Goal: Task Accomplishment & Management: Use online tool/utility

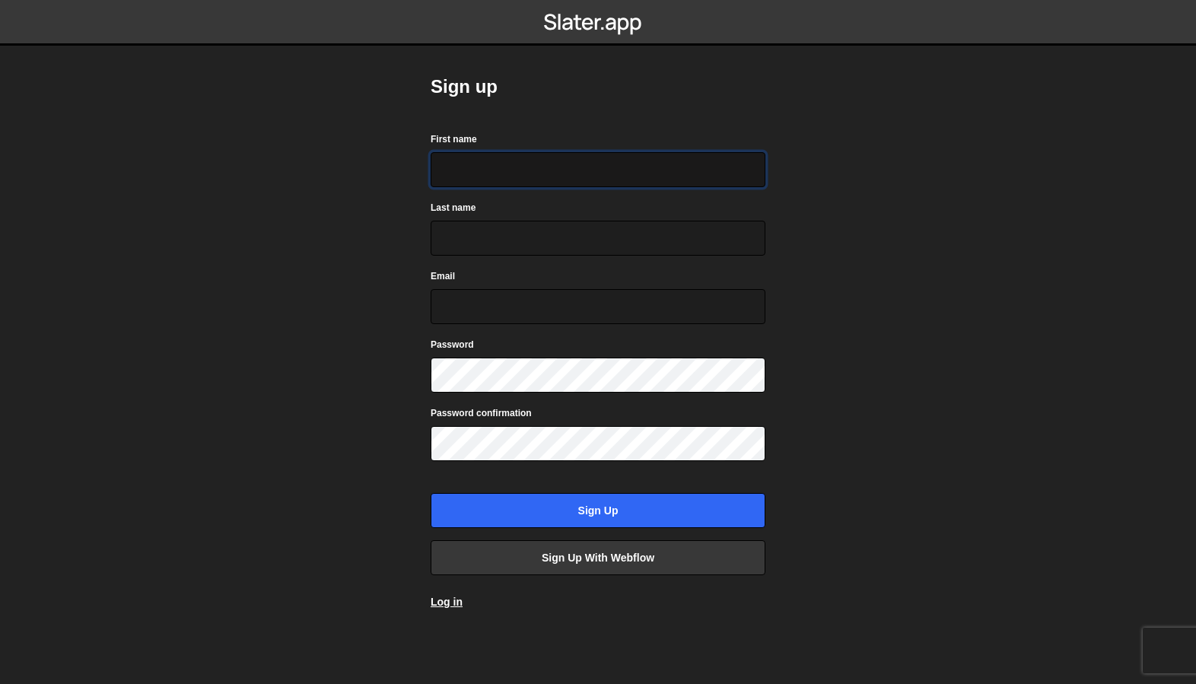
click at [489, 168] on input "First name" at bounding box center [597, 169] width 335 height 35
type input "Mike"
type input "Gottschalk"
click at [464, 306] on input "Email" at bounding box center [597, 306] width 335 height 35
type input "michaelrichmondgottschalk@gmail.com"
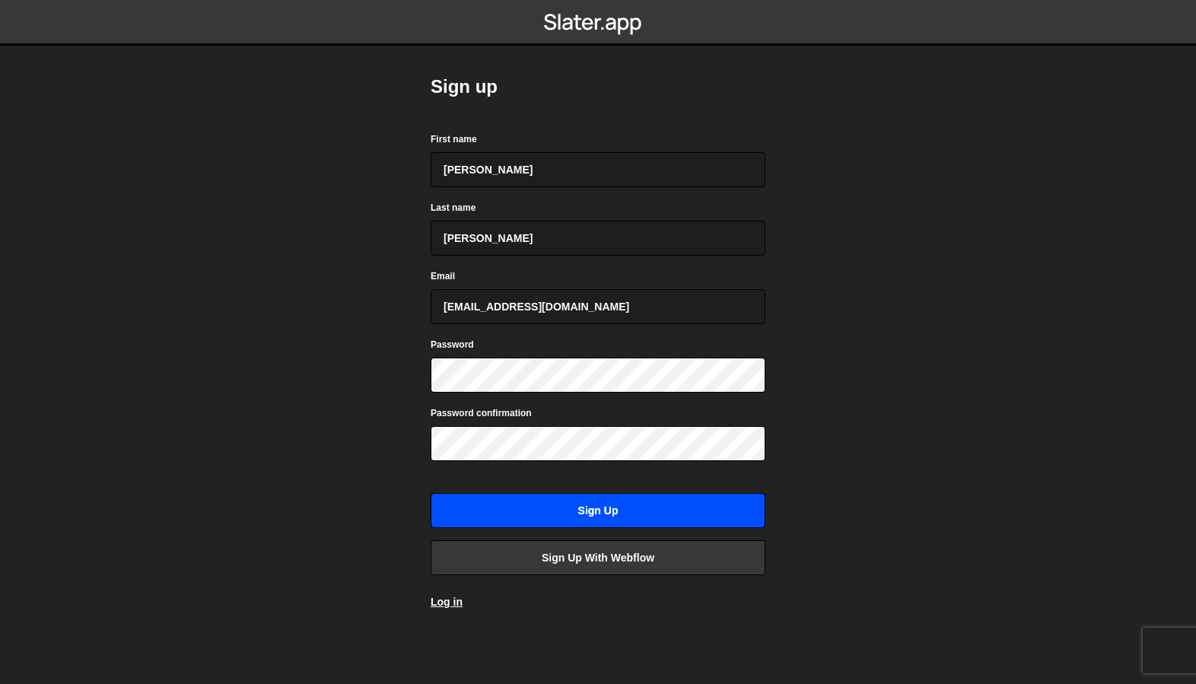
click at [590, 516] on input "Sign up" at bounding box center [597, 510] width 335 height 35
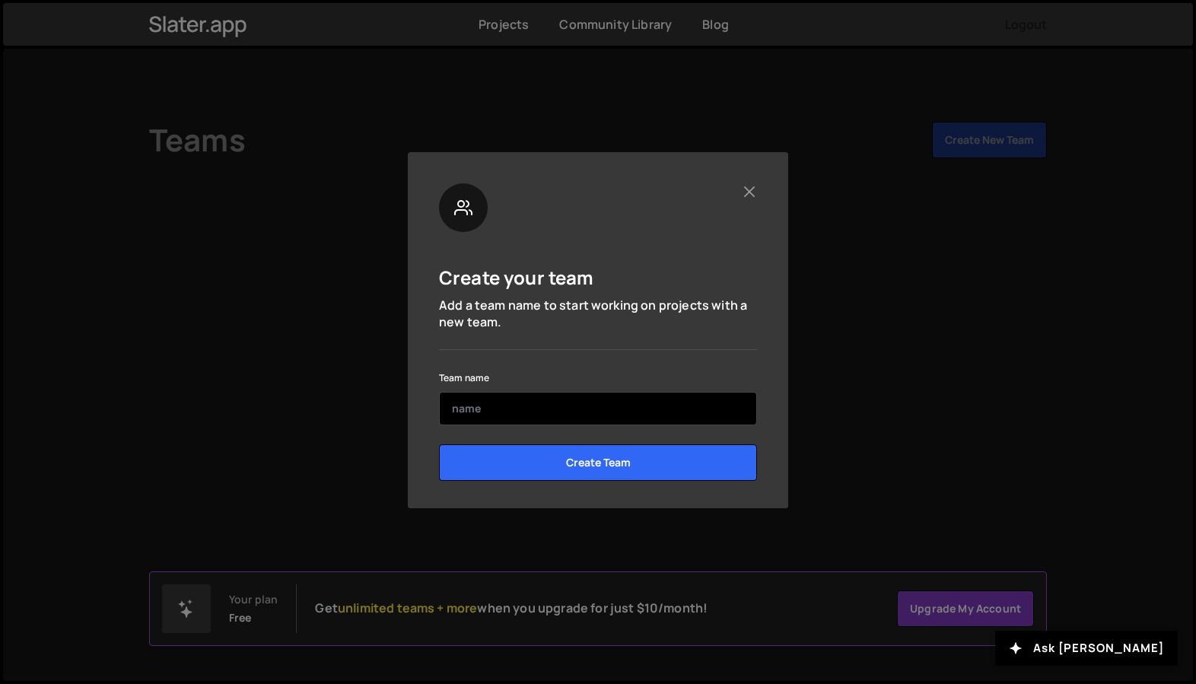
click at [455, 409] on input "text" at bounding box center [598, 408] width 318 height 33
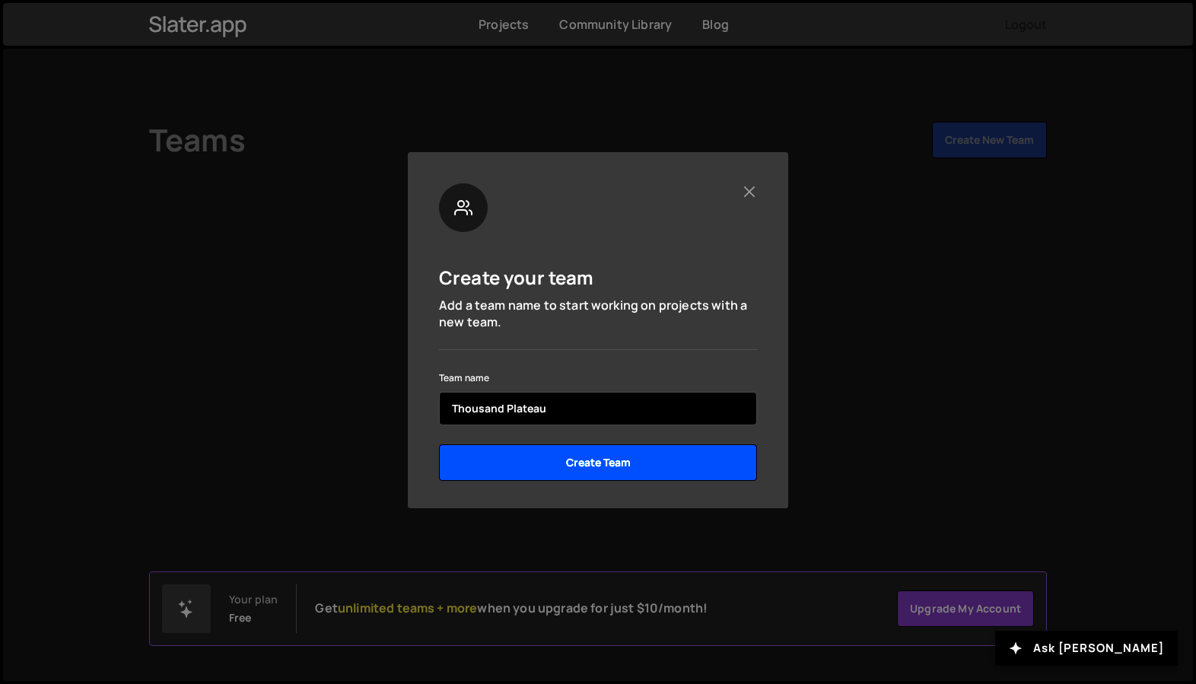
type input "Thousand Plateau"
click at [566, 460] on input "Create Team" at bounding box center [598, 462] width 318 height 37
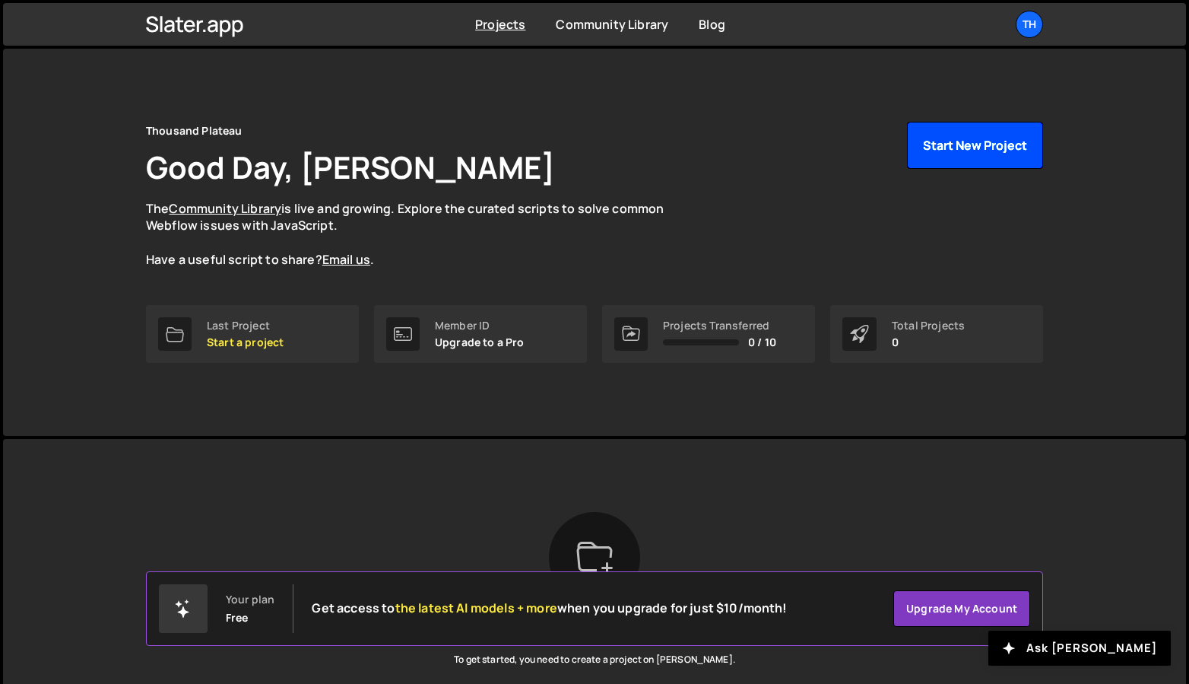
click at [990, 145] on button "Start New Project" at bounding box center [975, 145] width 136 height 47
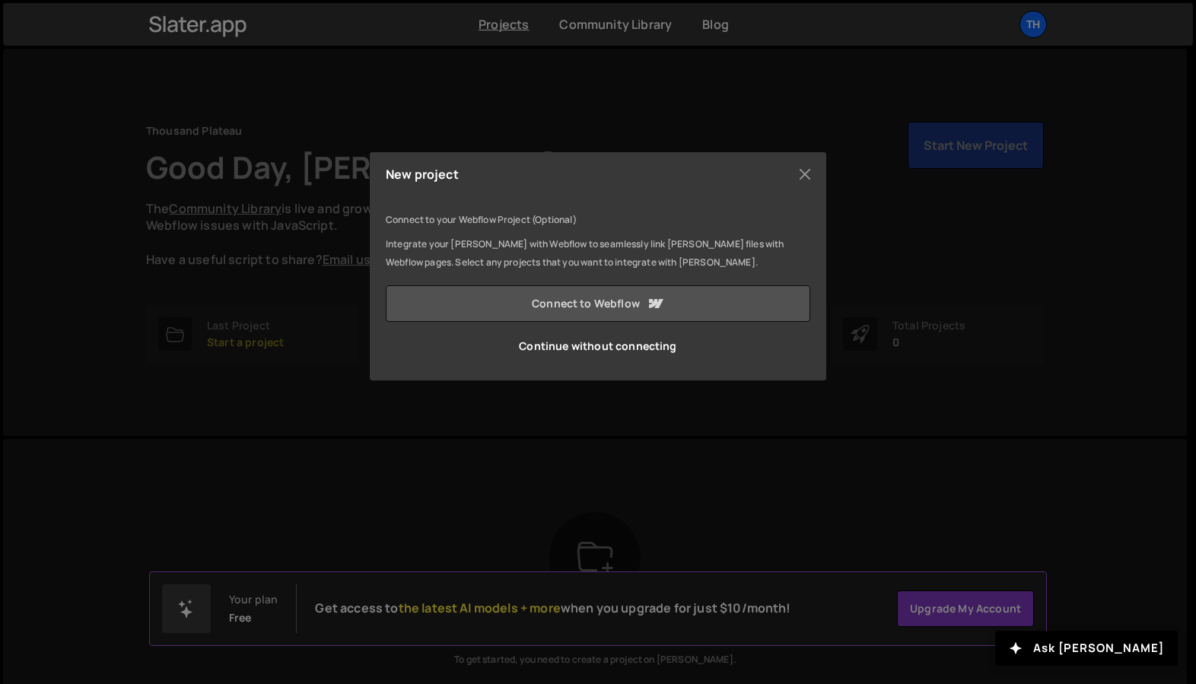
click at [611, 302] on link "Connect to Webflow" at bounding box center [598, 303] width 424 height 37
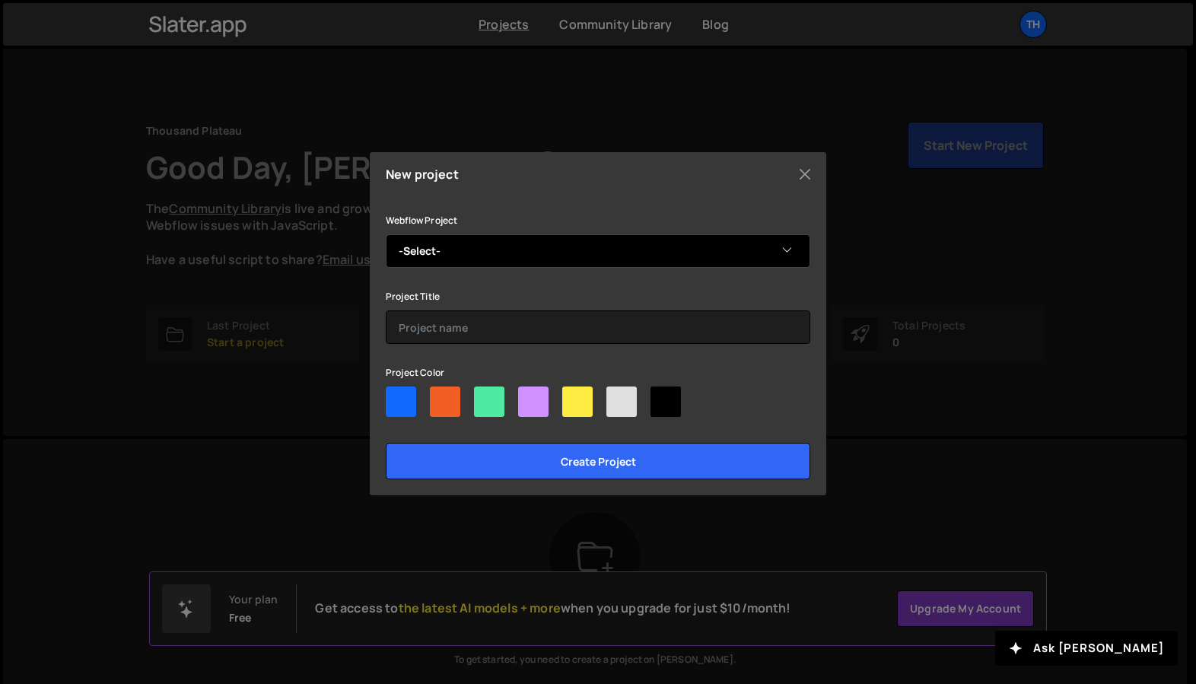
click at [786, 246] on select "-Select- Thousand Plateau Creative Union" at bounding box center [598, 250] width 424 height 33
click at [785, 250] on select "-Select- Thousand Plateau Creative Union" at bounding box center [598, 250] width 424 height 33
select select "64d8030e3f8c6886676969f0"
click at [386, 234] on select "-Select- Thousand Plateau Creative Union" at bounding box center [598, 250] width 424 height 33
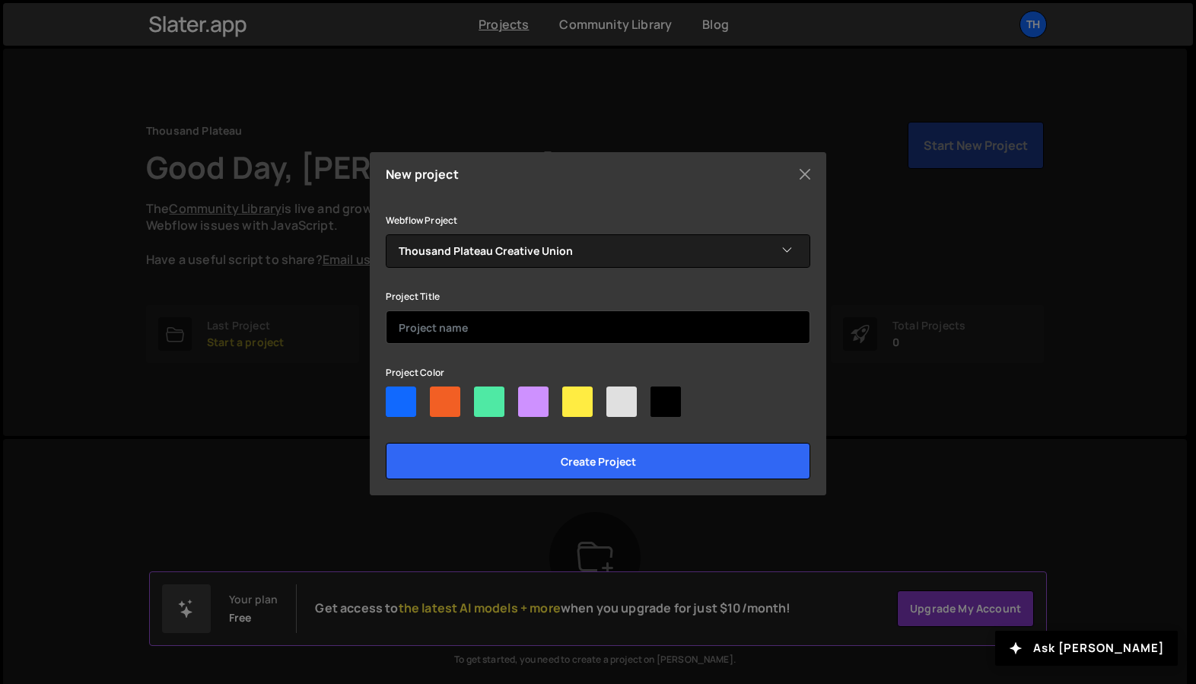
click at [454, 333] on input "text" at bounding box center [598, 326] width 424 height 33
type input "[PERSON_NAME]"
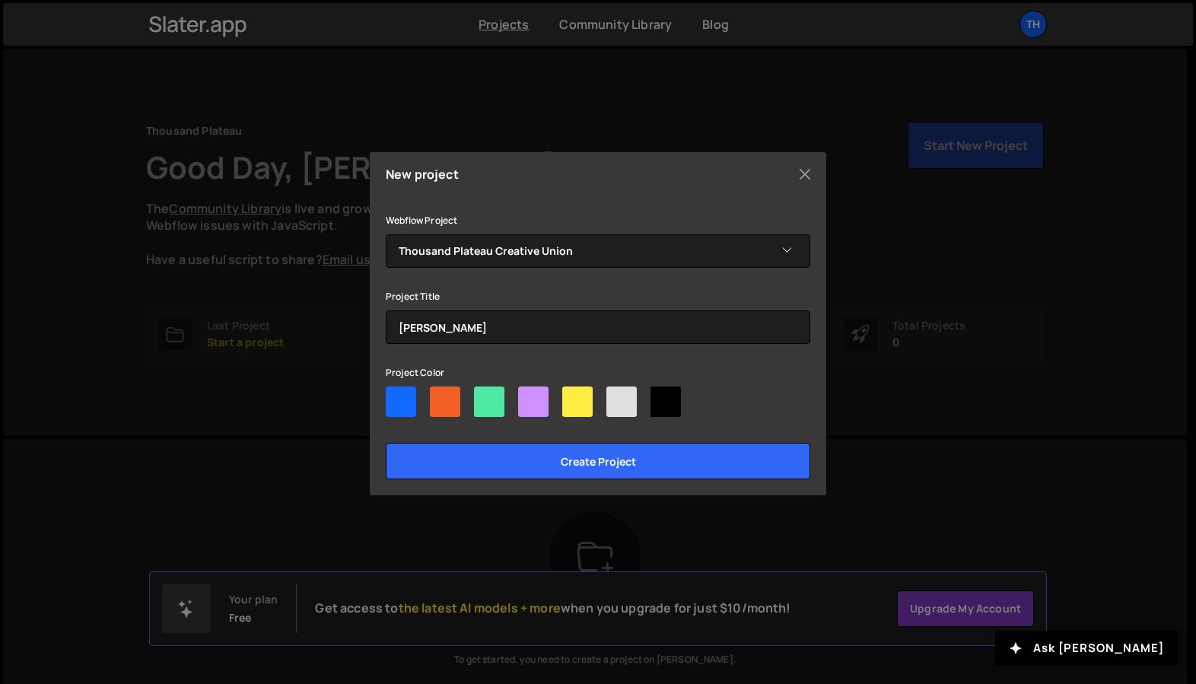
click at [579, 402] on div at bounding box center [577, 401] width 30 height 30
click at [572, 396] on input"] "radio" at bounding box center [567, 391] width 10 height 10
radio input"] "true"
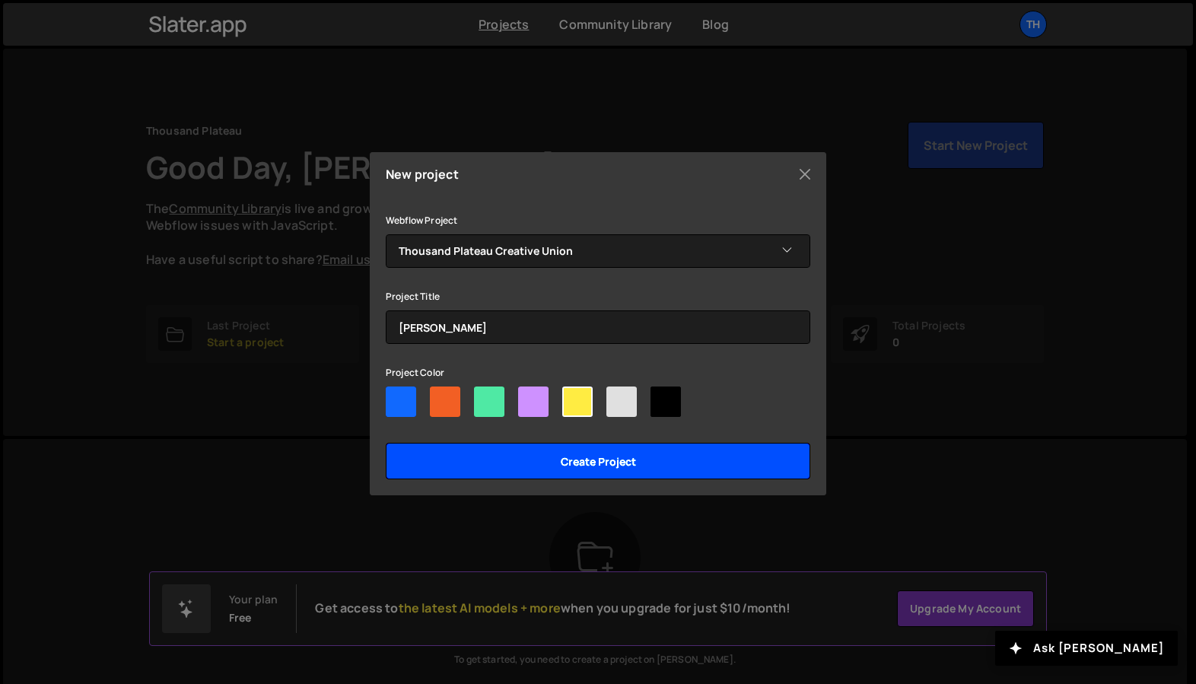
click at [597, 462] on input "Create project" at bounding box center [598, 461] width 424 height 37
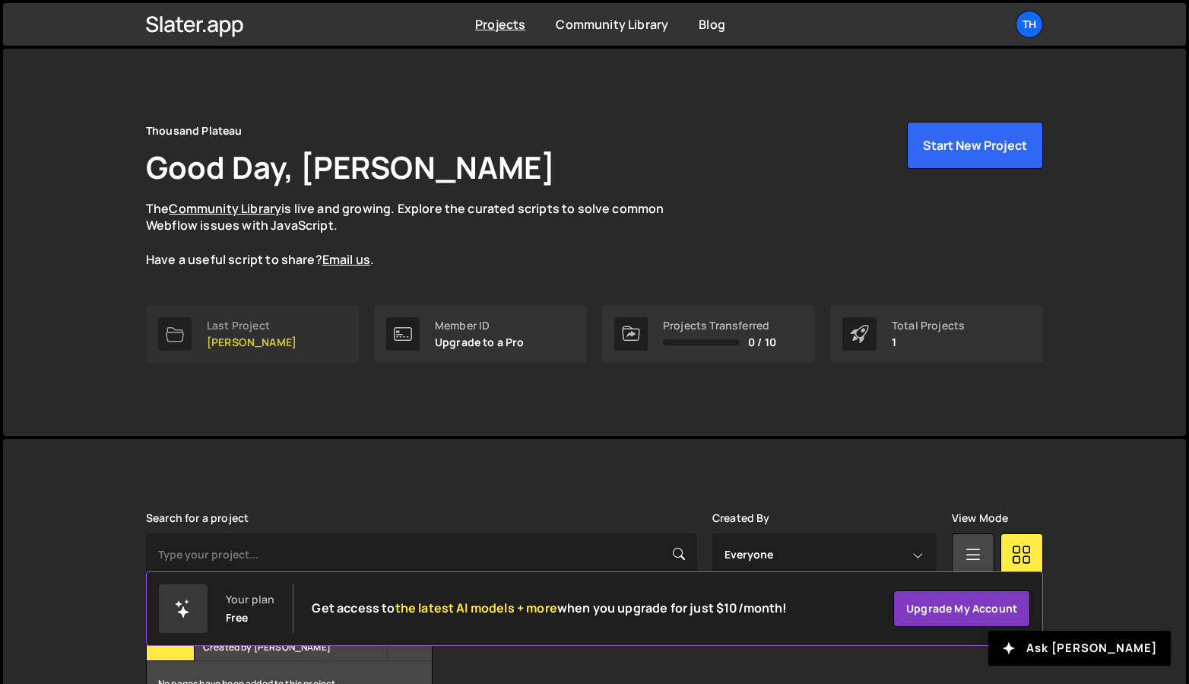
click at [248, 325] on div "Last Project" at bounding box center [252, 325] width 90 height 12
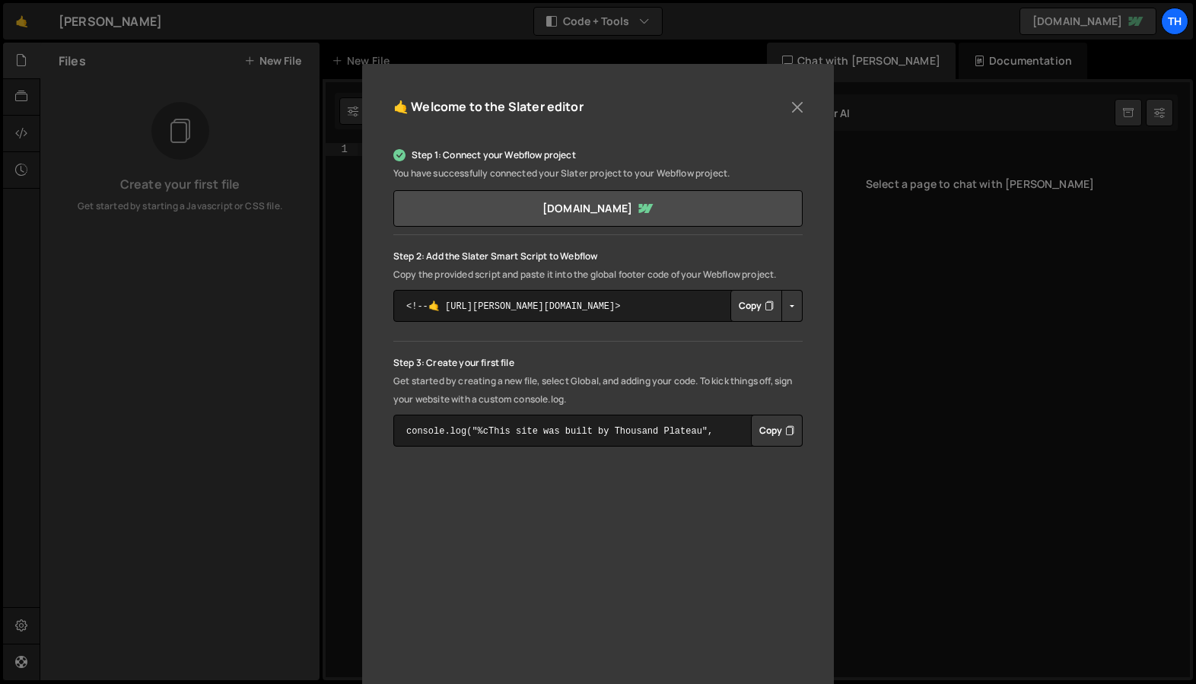
scroll to position [107, 0]
click at [745, 306] on button "Copy" at bounding box center [756, 305] width 52 height 32
click at [789, 307] on button "Button group with nested dropdown" at bounding box center [791, 305] width 21 height 32
click at [790, 262] on p "Step 2: Add the Slater Smart Script to Webflow" at bounding box center [597, 255] width 409 height 18
drag, startPoint x: 621, startPoint y: 303, endPoint x: 571, endPoint y: 268, distance: 61.2
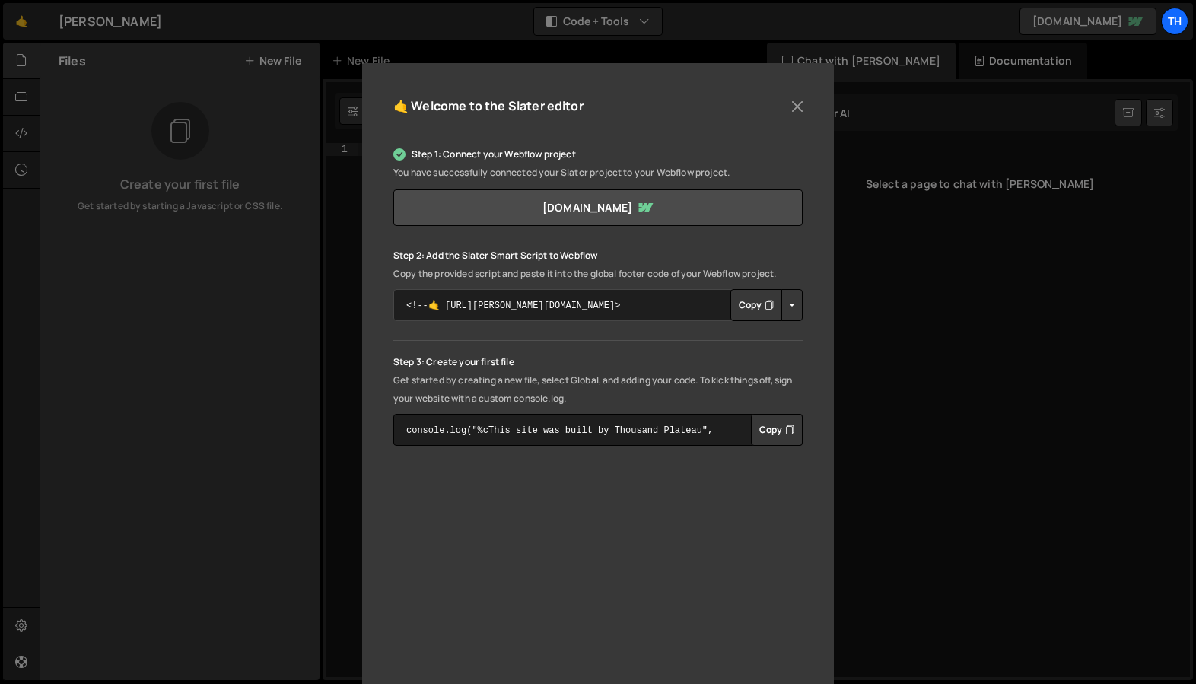
click at [571, 268] on div "Step 2: Add the [PERSON_NAME] Smart Script to Webflow Copy the provided script …" at bounding box center [597, 283] width 409 height 75
click at [741, 303] on button "Copy" at bounding box center [756, 305] width 52 height 32
